Goal: Information Seeking & Learning: Find specific fact

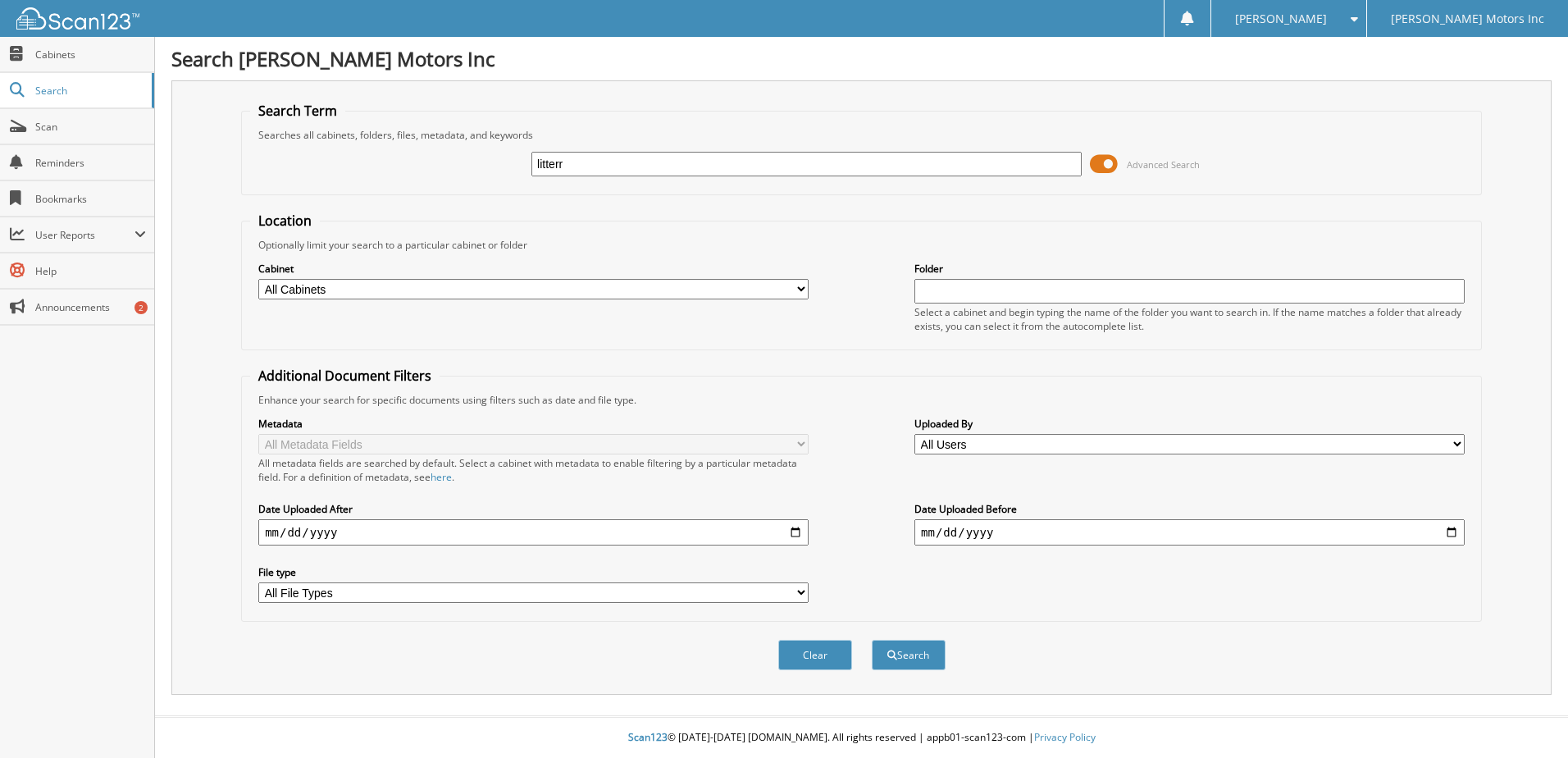
type input "litterr"
click at [872, 639] on button "Search" at bounding box center [909, 654] width 74 height 30
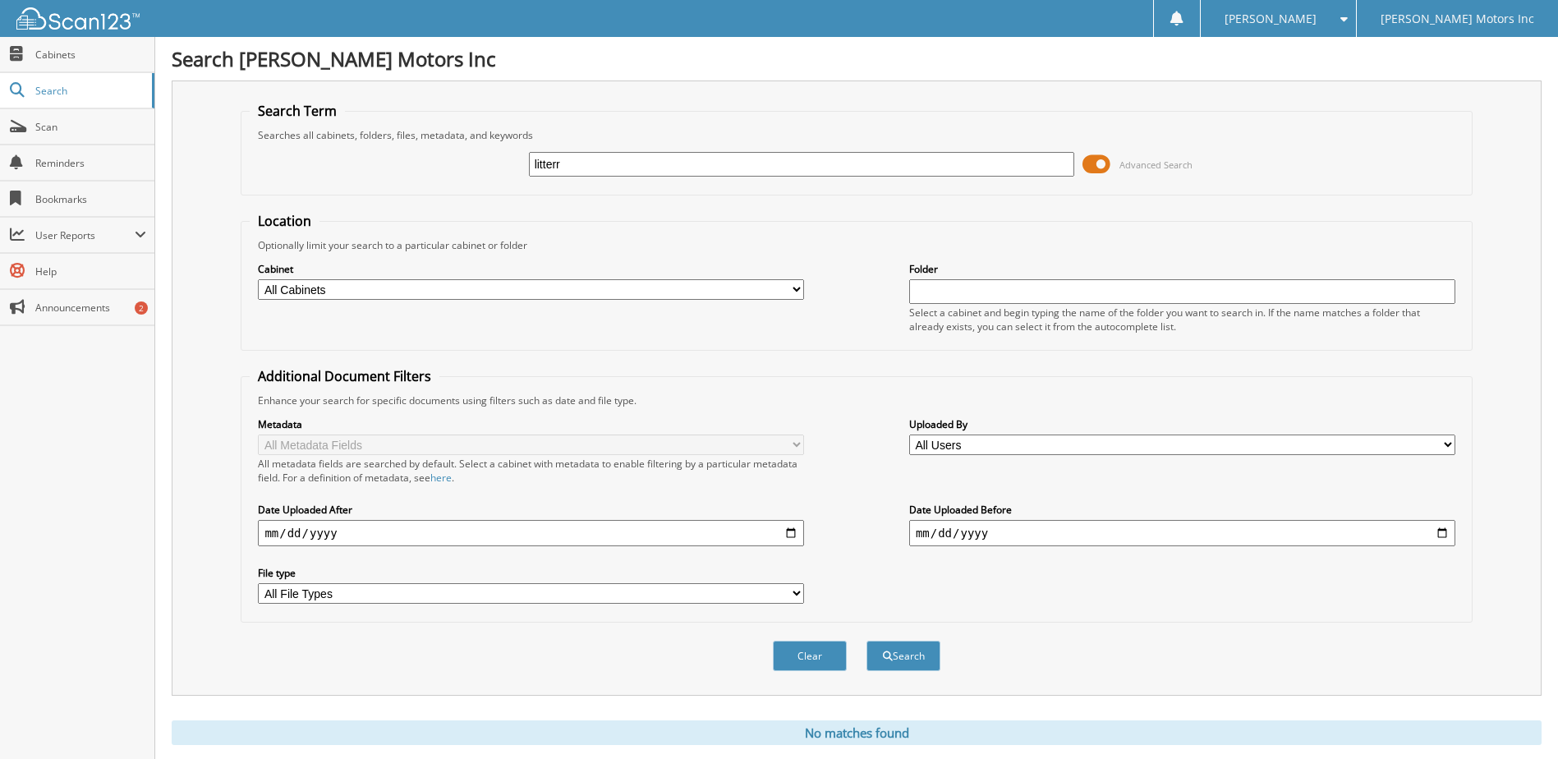
drag, startPoint x: 505, startPoint y: 156, endPoint x: 443, endPoint y: 127, distance: 68.0
click at [421, 162] on div "litterr Advanced Search" at bounding box center [856, 164] width 1213 height 44
type input "[PERSON_NAME]"
click at [866, 640] on button "Search" at bounding box center [903, 655] width 74 height 30
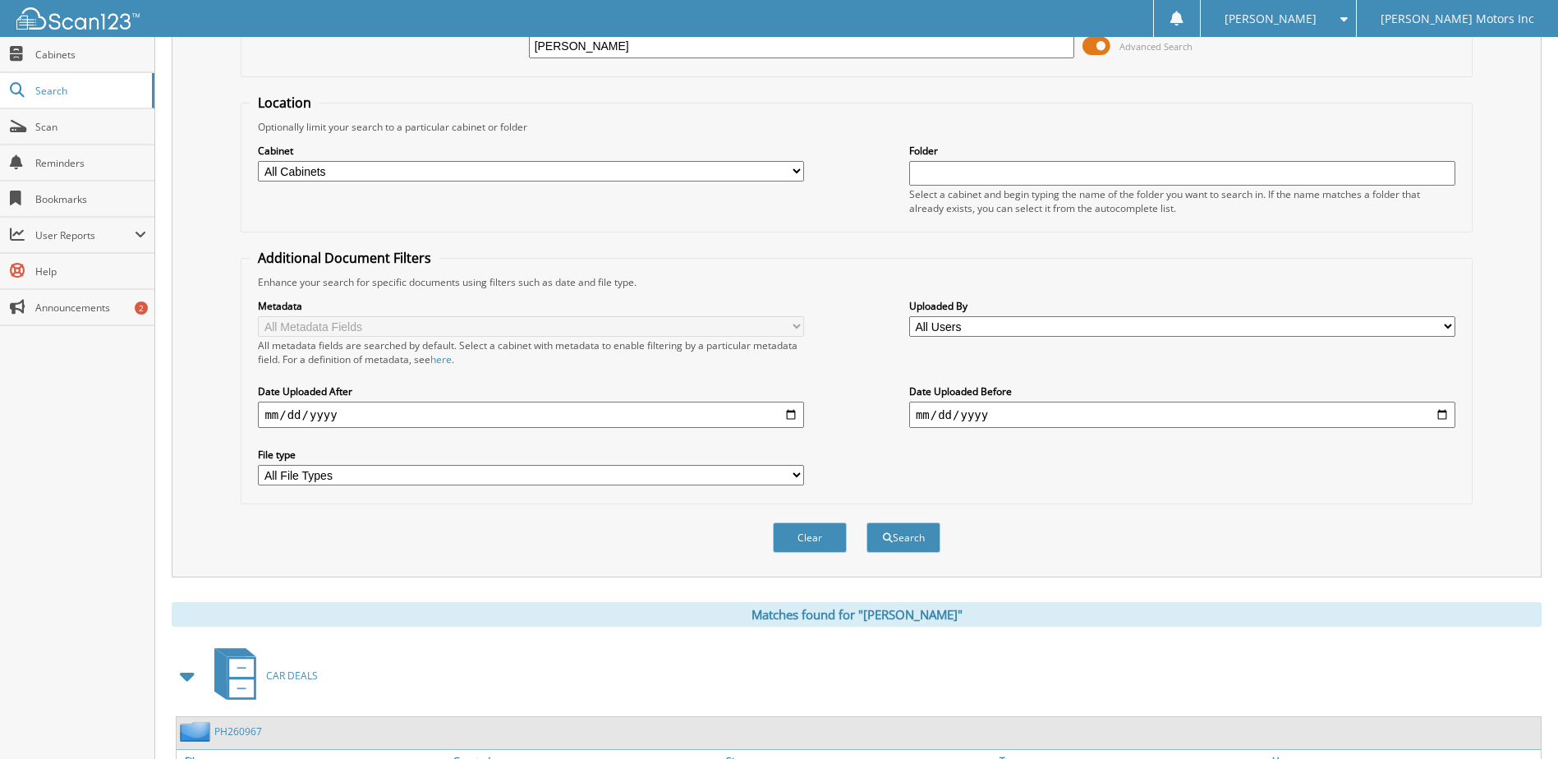
scroll to position [250, 0]
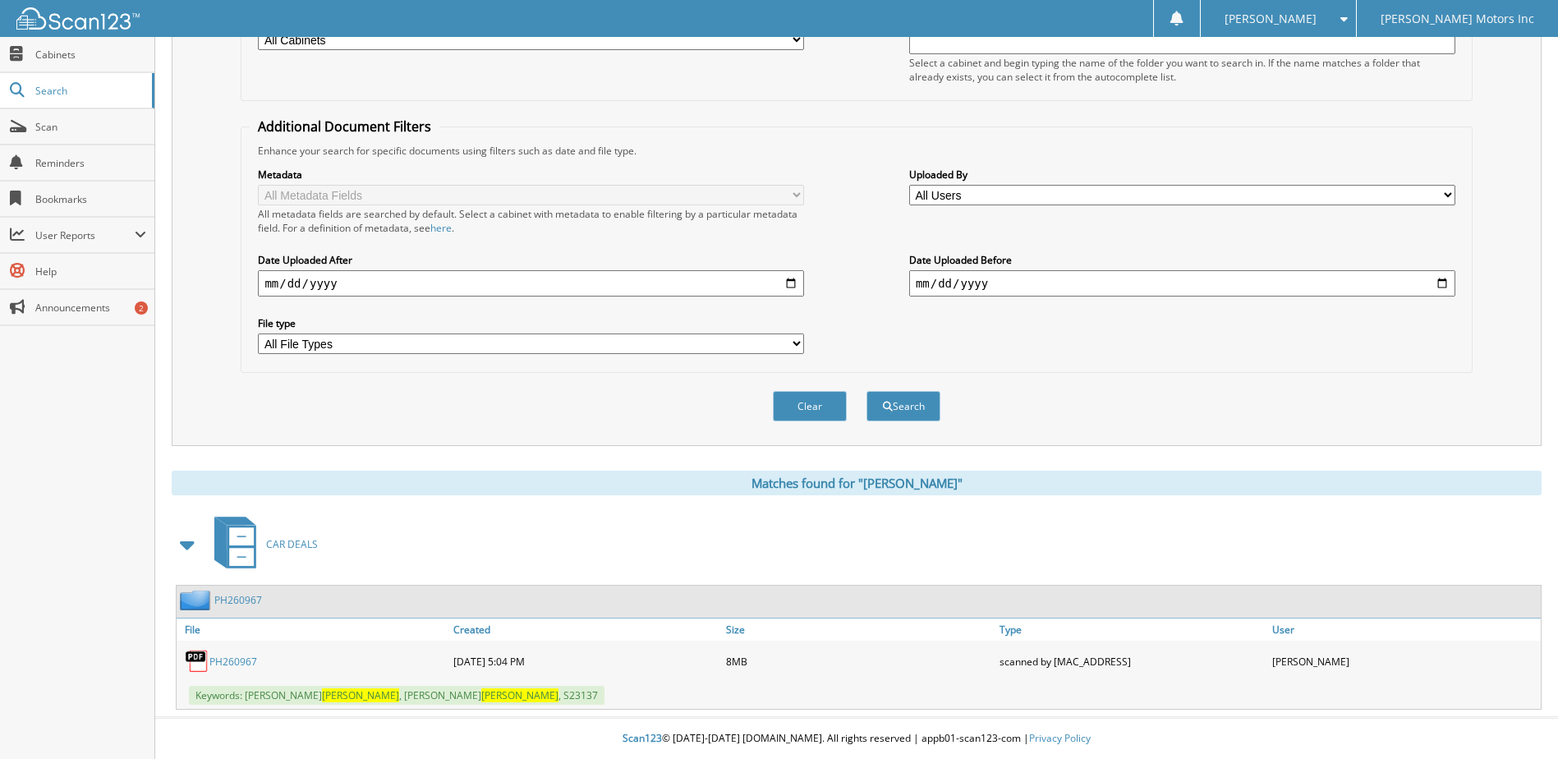
click at [240, 659] on link "PH260967" at bounding box center [233, 661] width 48 height 14
click at [793, 405] on button "Clear" at bounding box center [810, 406] width 74 height 30
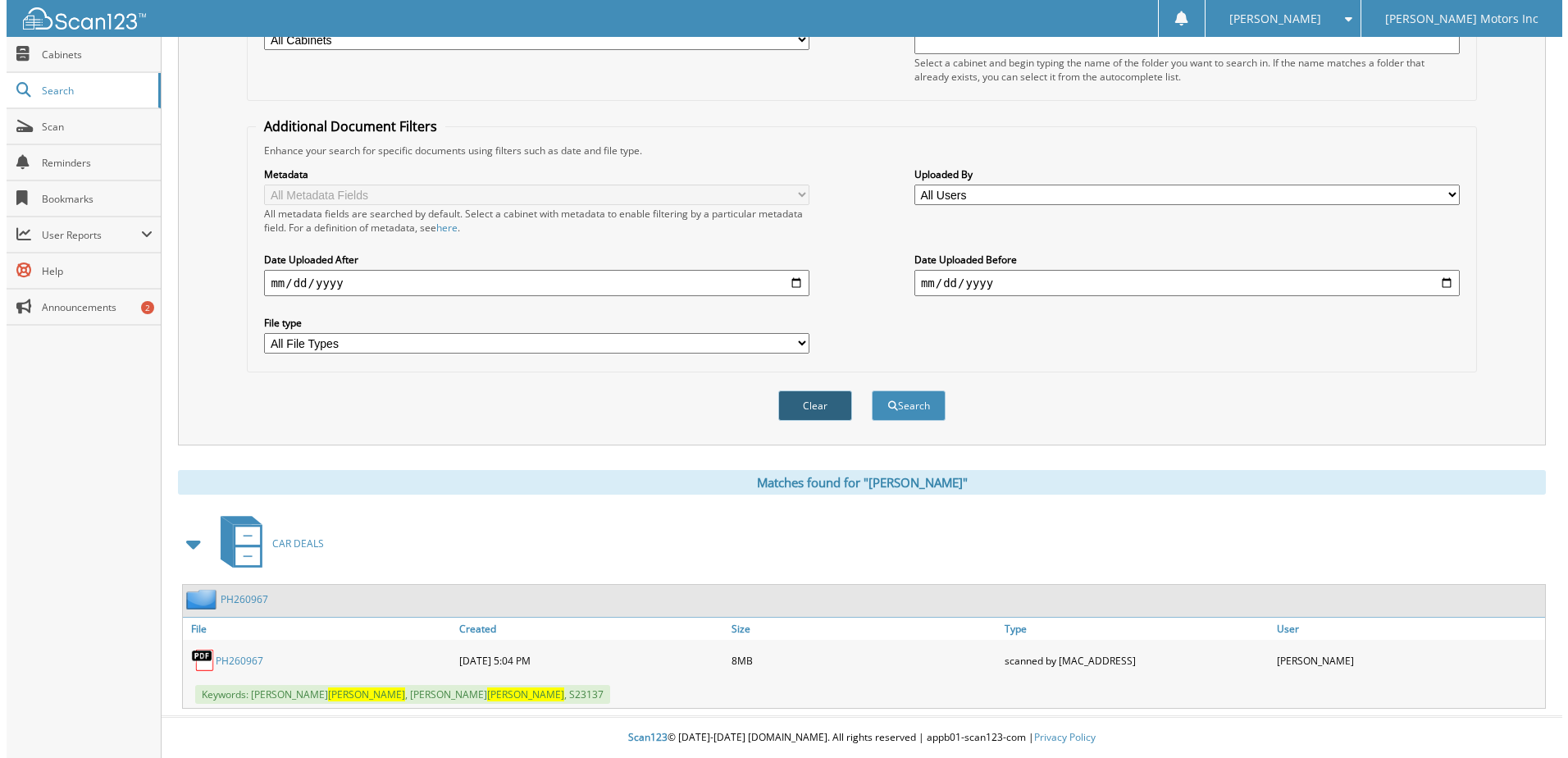
scroll to position [0, 0]
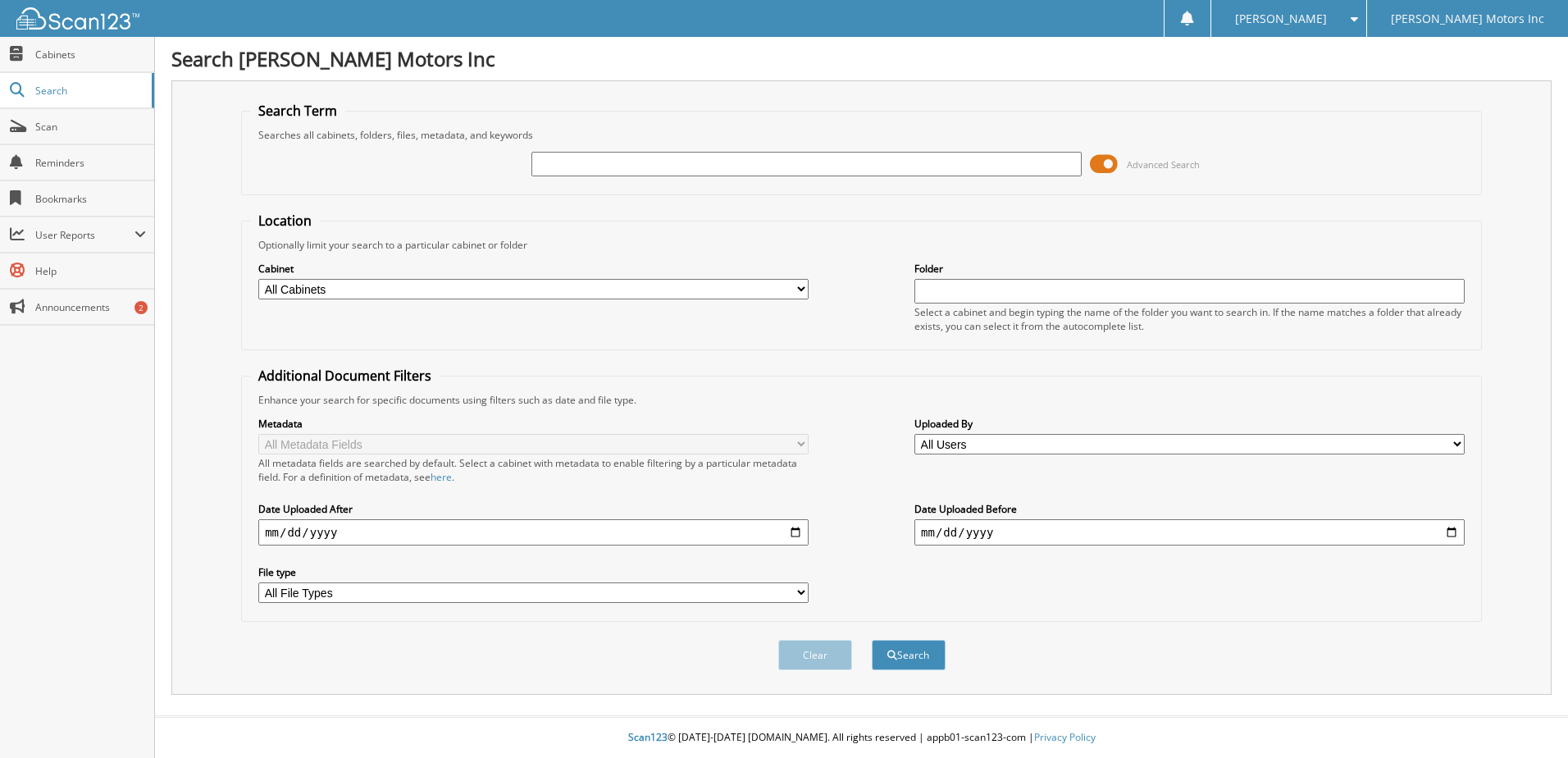
click at [633, 173] on input "text" at bounding box center [806, 164] width 550 height 25
type input "[PERSON_NAME]"
click at [872, 639] on button "Search" at bounding box center [909, 654] width 74 height 30
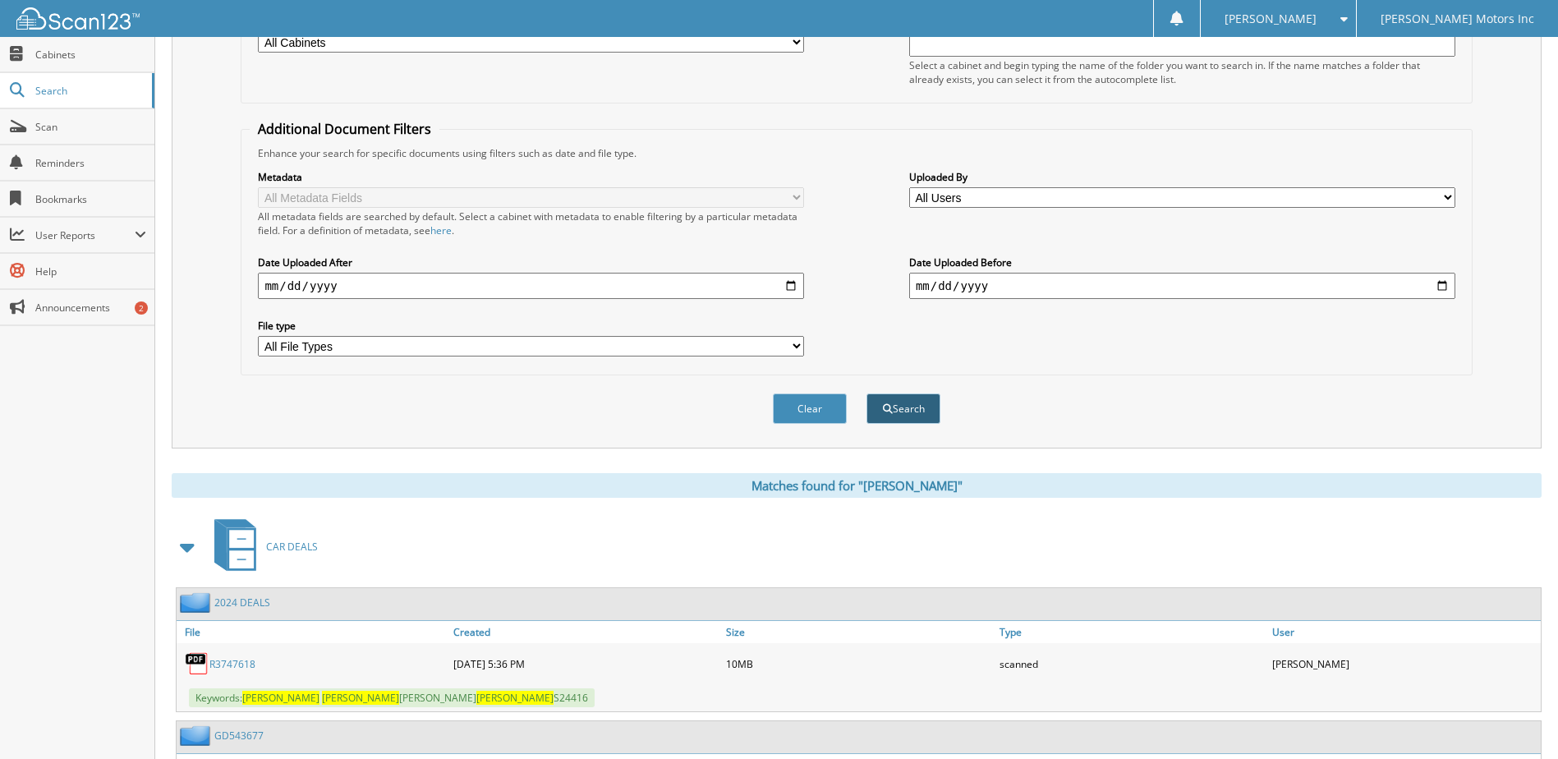
scroll to position [383, 0]
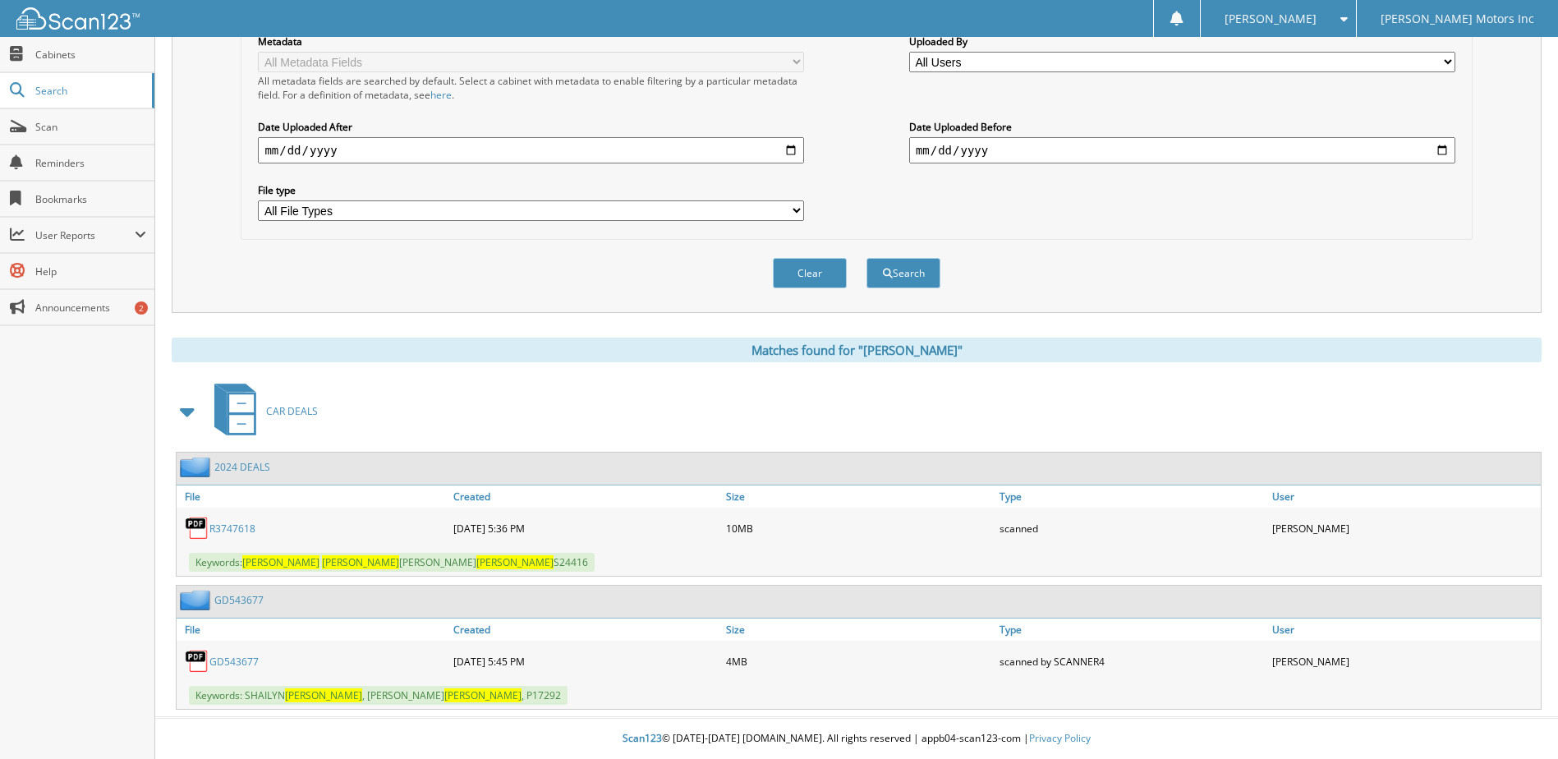
click at [242, 525] on link "R3747618" at bounding box center [232, 528] width 46 height 14
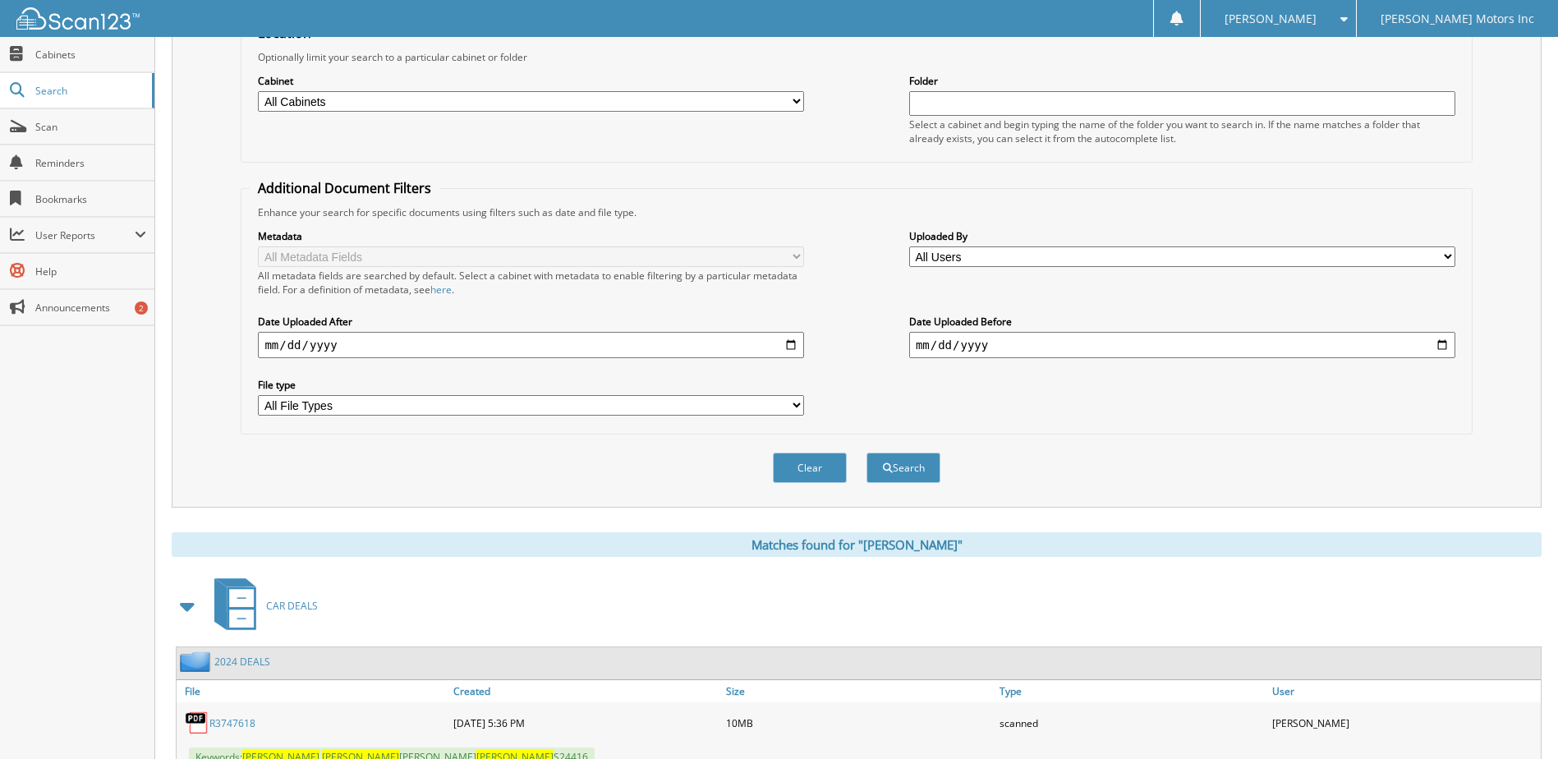
scroll to position [55, 0]
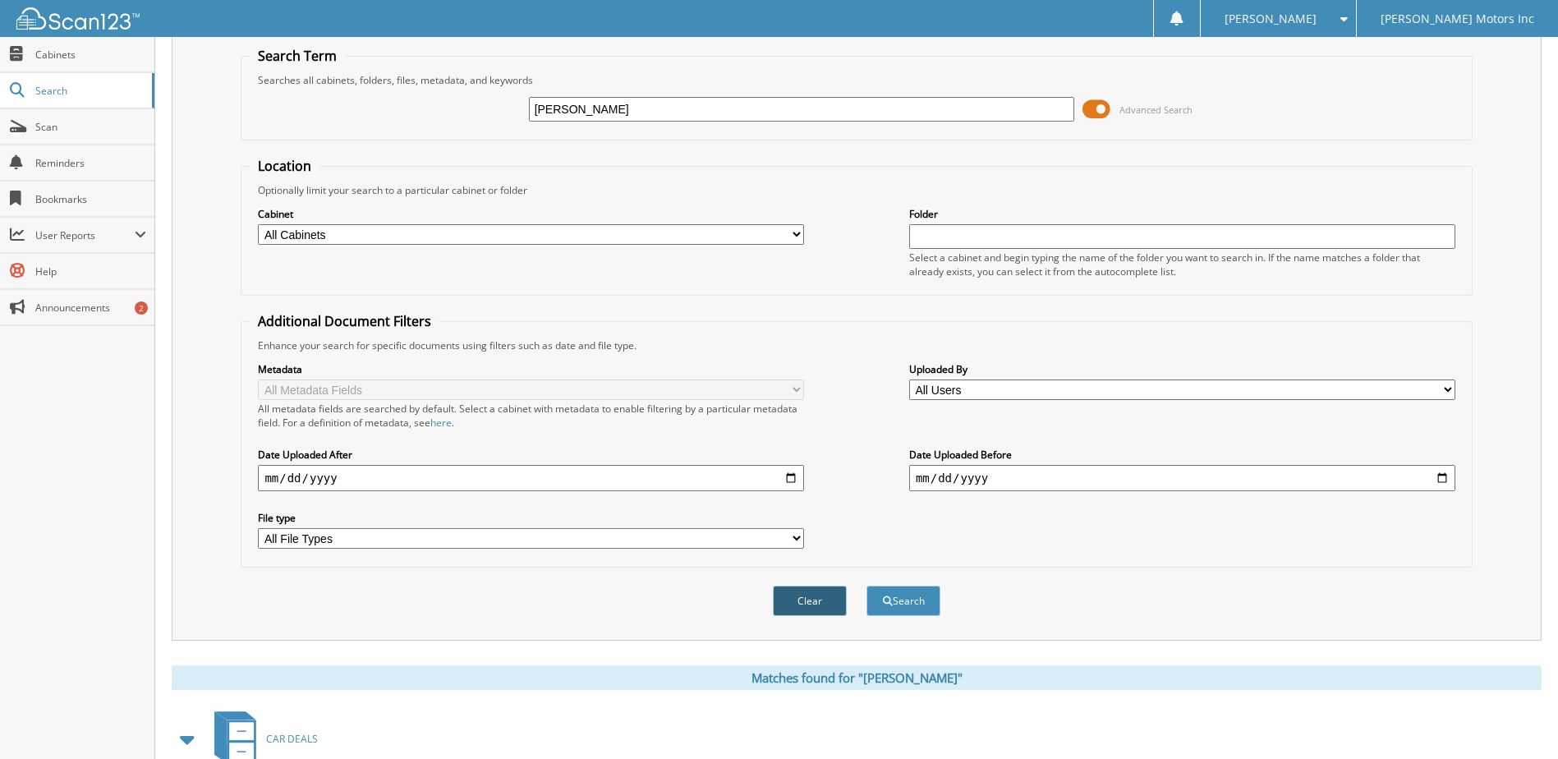
click at [816, 597] on button "Clear" at bounding box center [810, 600] width 74 height 30
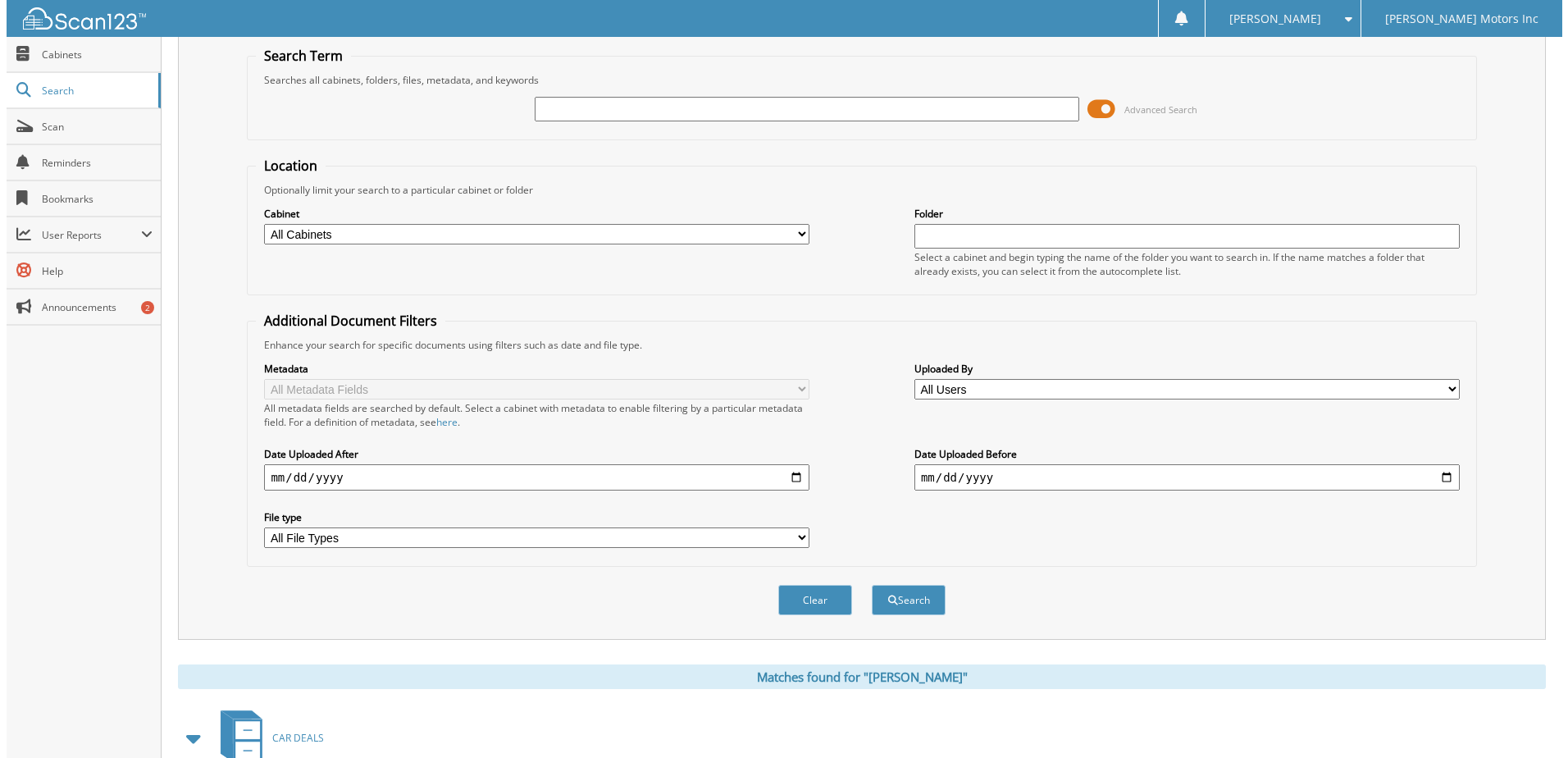
scroll to position [0, 0]
